Goal: Information Seeking & Learning: Check status

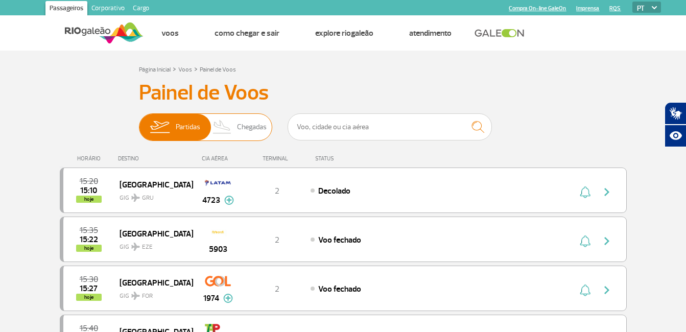
click at [248, 126] on span "Chegadas" at bounding box center [252, 127] width 30 height 27
click at [139, 122] on input "Partidas Chegadas" at bounding box center [139, 122] width 0 height 0
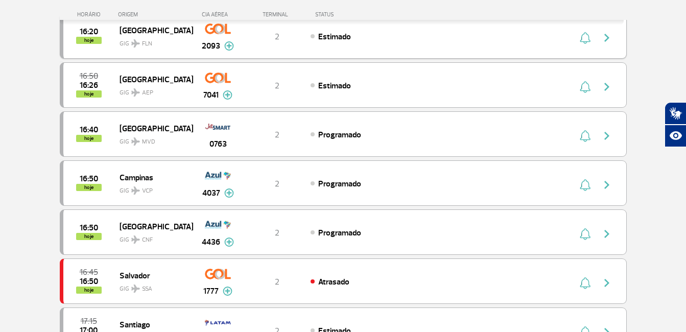
scroll to position [358, 0]
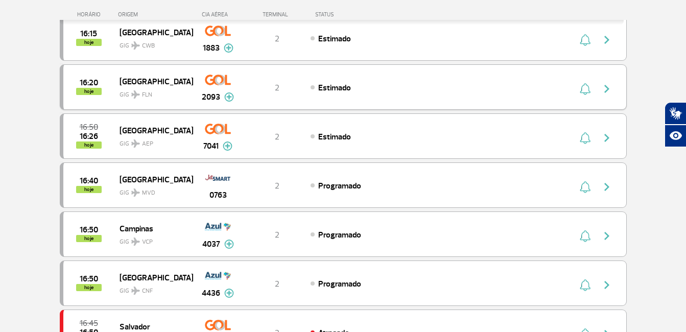
click at [608, 90] on img "button" at bounding box center [607, 89] width 12 height 12
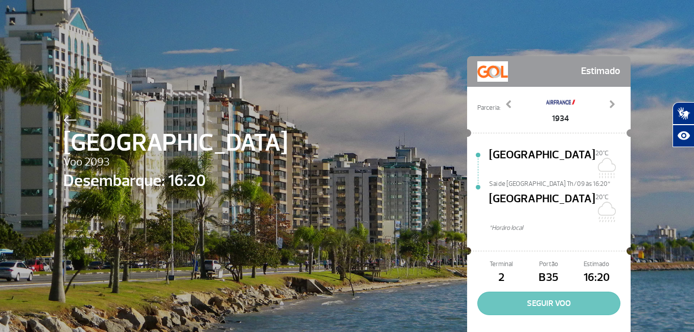
click at [522, 292] on button "SEGUIR VOO" at bounding box center [548, 304] width 143 height 24
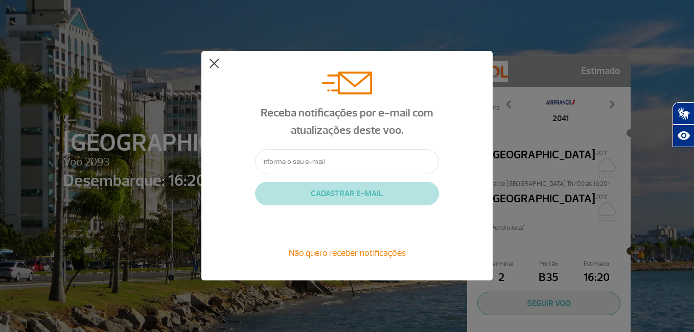
click at [216, 67] on button at bounding box center [214, 64] width 10 height 10
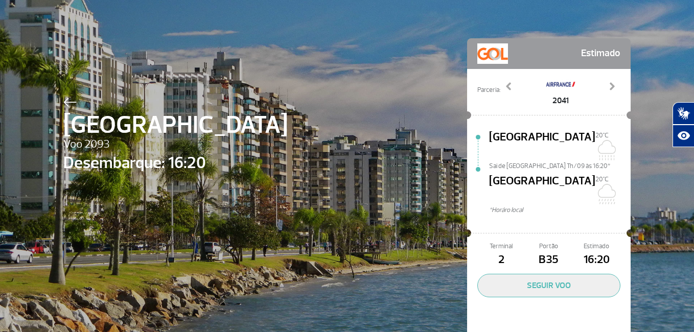
scroll to position [25, 0]
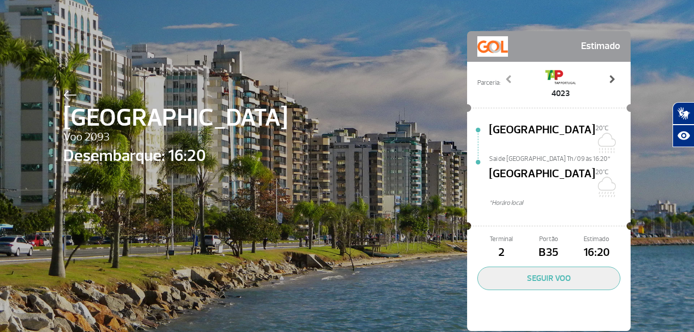
click at [610, 79] on span at bounding box center [612, 79] width 10 height 10
